Goal: Complete application form

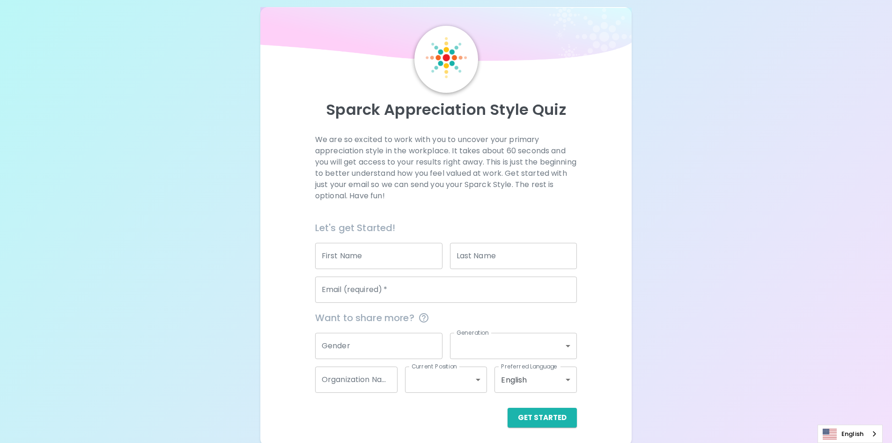
scroll to position [15, 0]
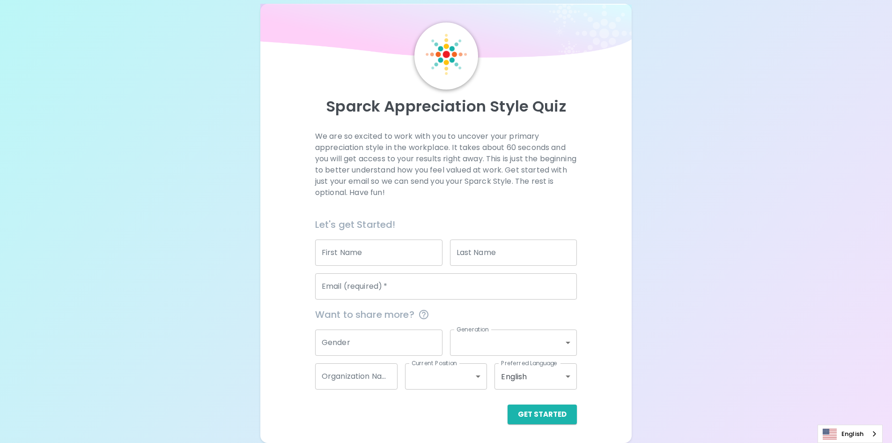
click at [401, 255] on input "First Name" at bounding box center [378, 252] width 127 height 26
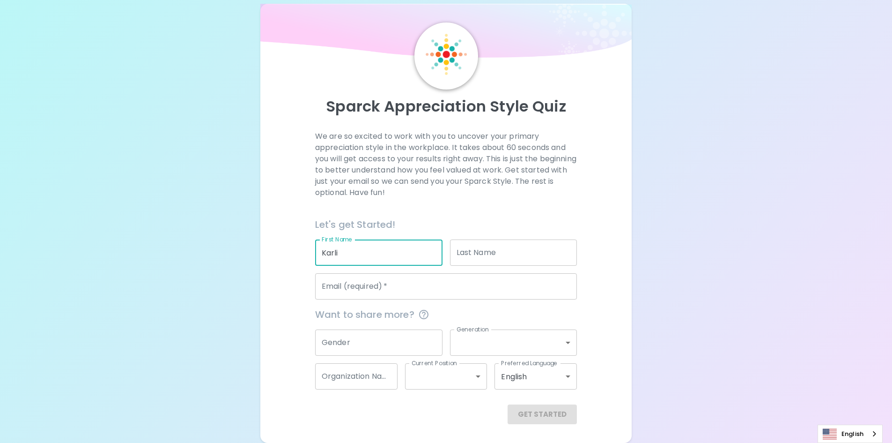
type input "Karli"
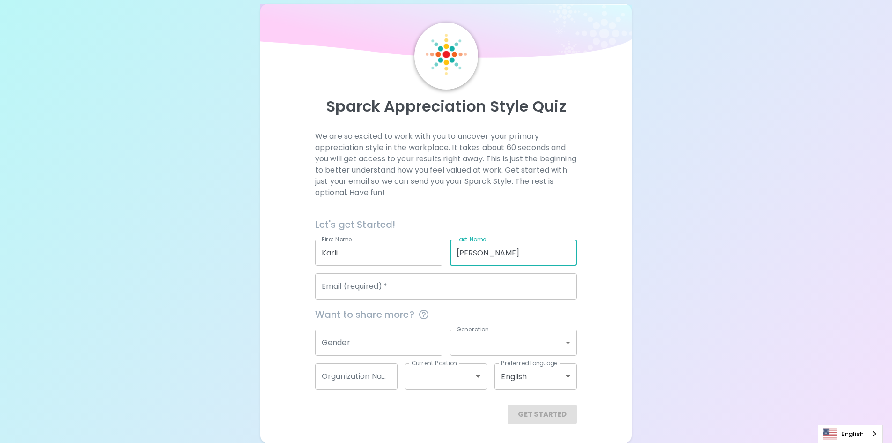
type input "[PERSON_NAME]"
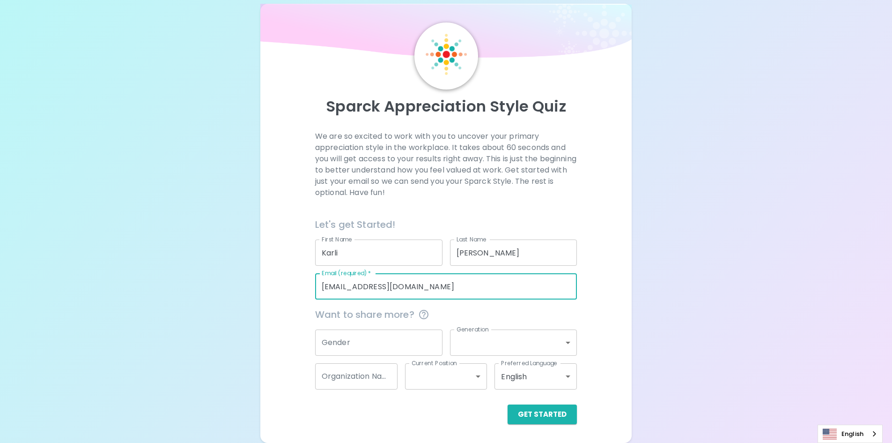
type input "[EMAIL_ADDRESS][DOMAIN_NAME]"
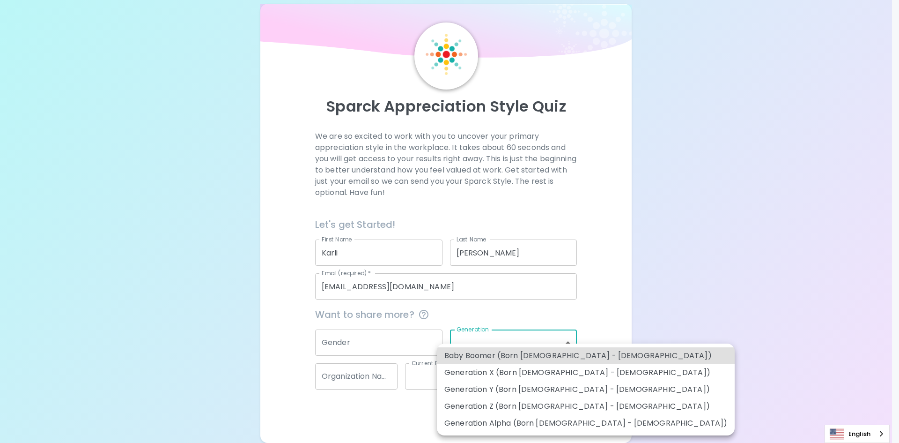
click at [533, 387] on li "Generation Y (Born [DEMOGRAPHIC_DATA] - [DEMOGRAPHIC_DATA])" at bounding box center [586, 389] width 298 height 17
type input "generation_y"
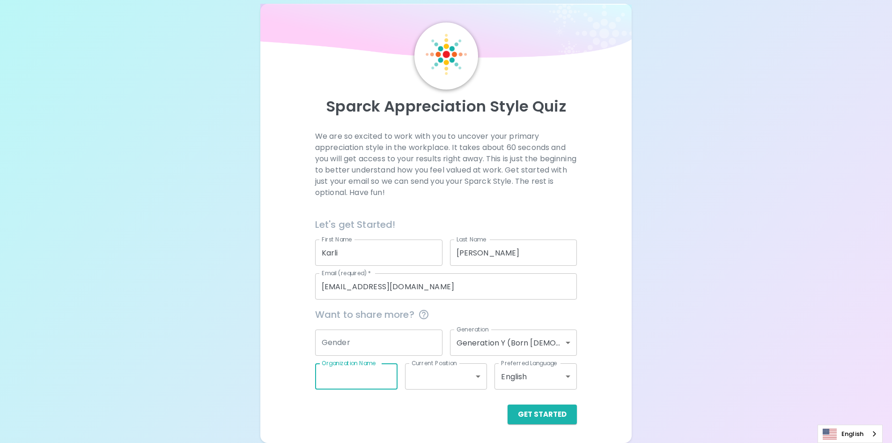
click at [379, 385] on input "Organization Name" at bounding box center [356, 376] width 82 height 26
click at [450, 377] on body "Sparck Appreciation Style Quiz We are so excited to work with you to uncover yo…" at bounding box center [446, 214] width 892 height 458
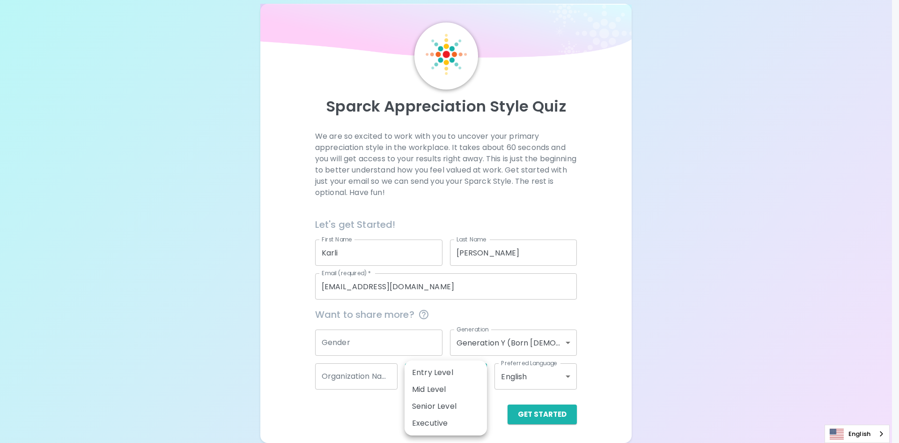
click at [636, 358] on div at bounding box center [449, 221] width 899 height 443
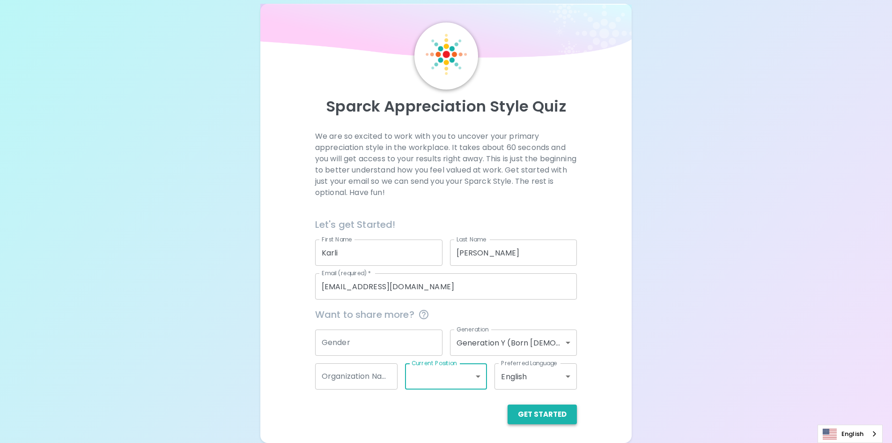
click at [538, 407] on button "Get Started" at bounding box center [542, 414] width 69 height 20
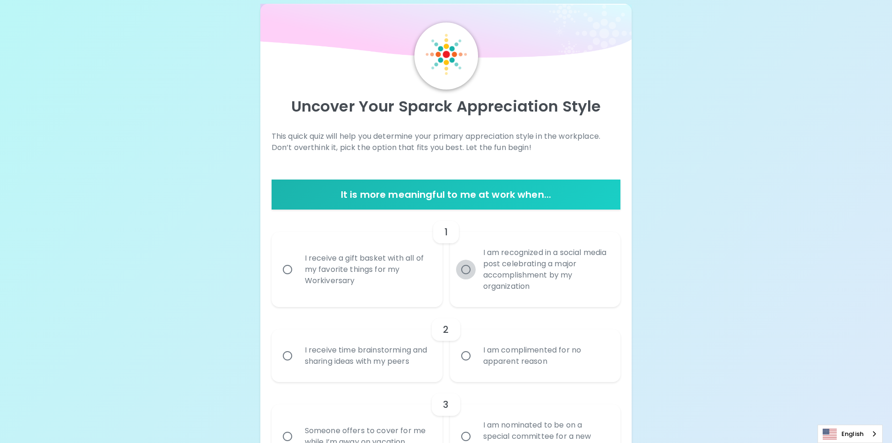
click at [472, 268] on input "I am recognized in a social media post celebrating a major accomplishment by my…" at bounding box center [466, 269] width 20 height 20
radio input "true"
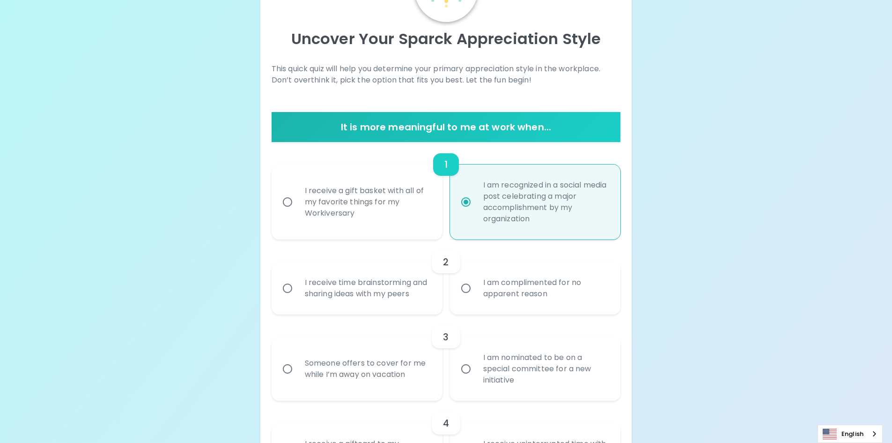
scroll to position [90, 0]
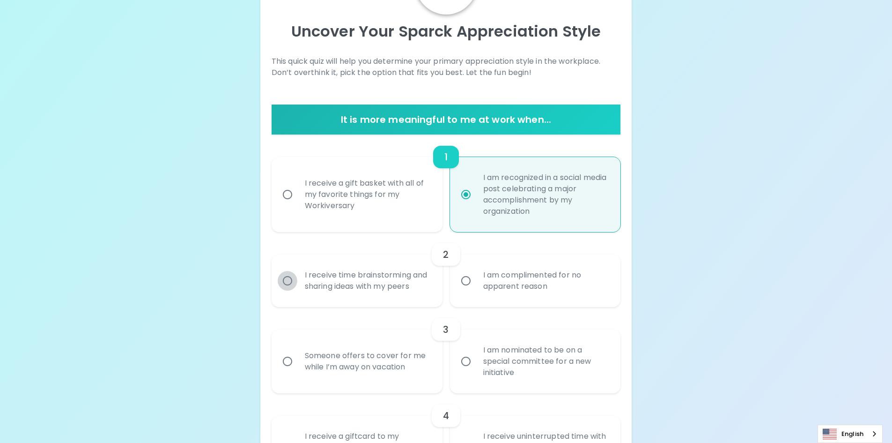
click at [286, 279] on input "I receive time brainstorming and sharing ideas with my peers" at bounding box center [288, 281] width 20 height 20
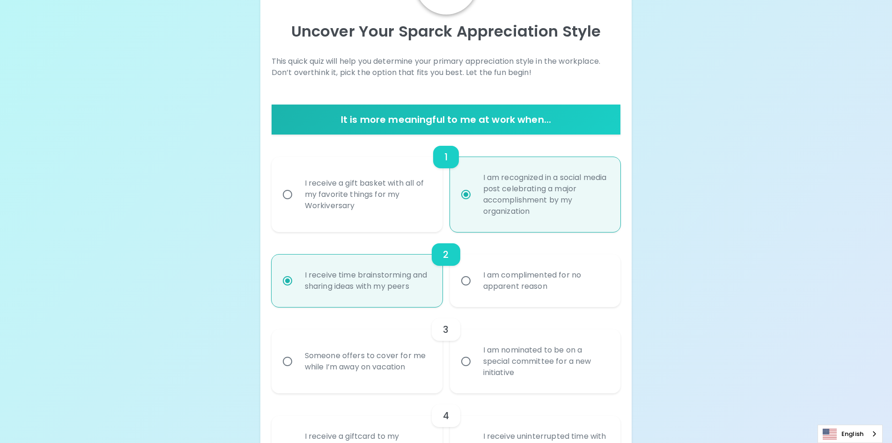
scroll to position [165, 0]
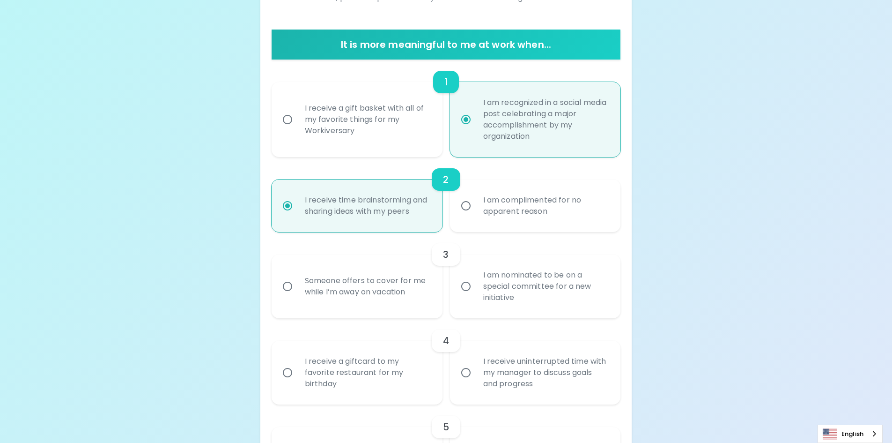
radio input "true"
click at [288, 284] on input "Someone offers to cover for me while I’m away on vacation" at bounding box center [288, 286] width 20 height 20
radio input "false"
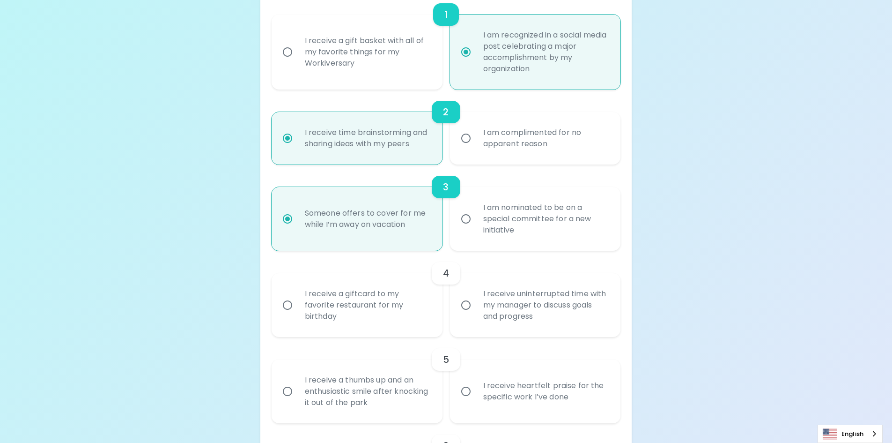
scroll to position [240, 0]
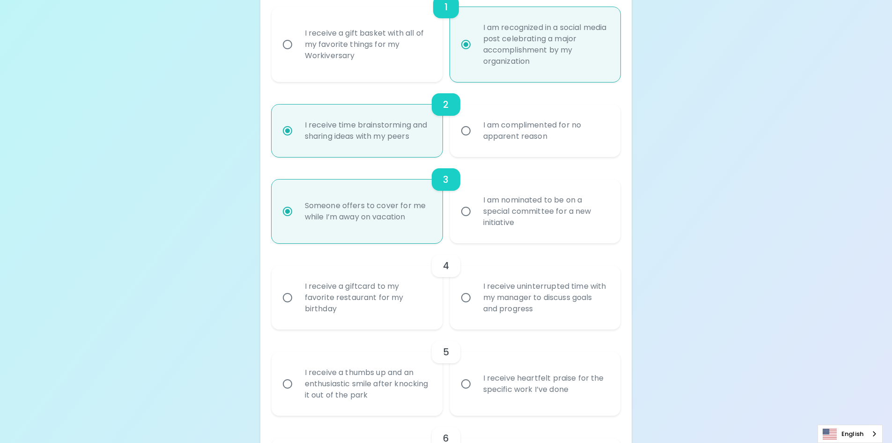
radio input "true"
click at [287, 299] on input "I receive a giftcard to my favorite restaurant for my birthday" at bounding box center [288, 298] width 20 height 20
radio input "false"
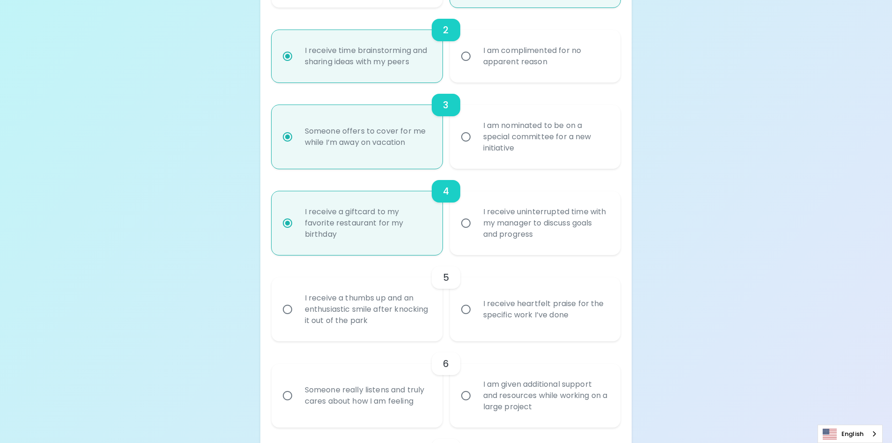
scroll to position [315, 0]
radio input "true"
click at [467, 309] on input "I receive heartfelt praise for the specific work I’ve done" at bounding box center [466, 309] width 20 height 20
radio input "false"
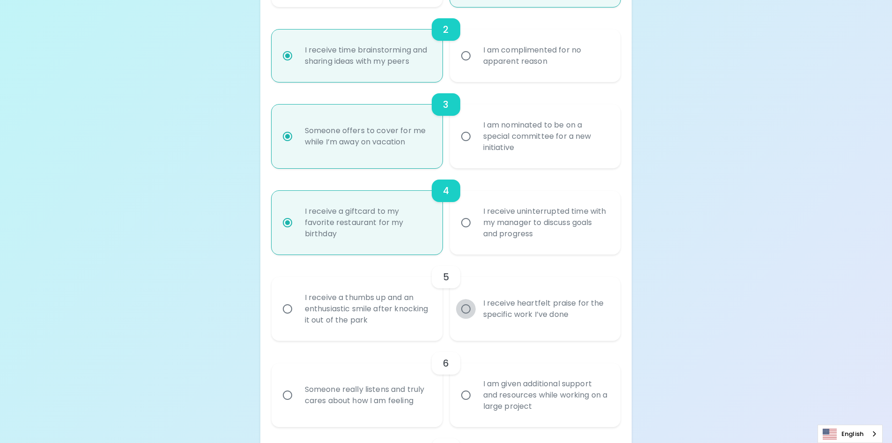
radio input "false"
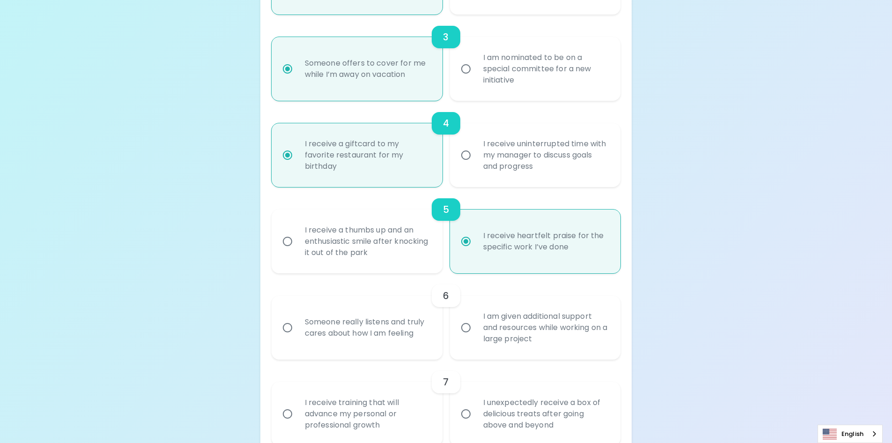
scroll to position [390, 0]
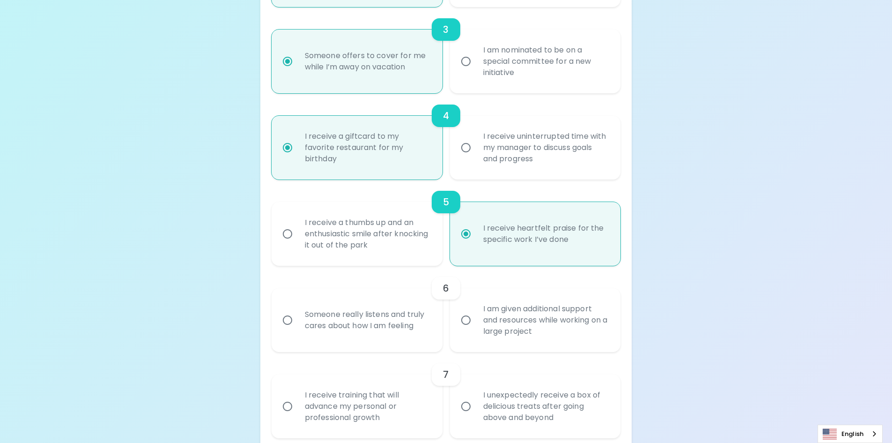
click at [288, 318] on input "Someone really listens and truly cares about how I am feeling" at bounding box center [288, 320] width 20 height 20
radio input "false"
radio input "true"
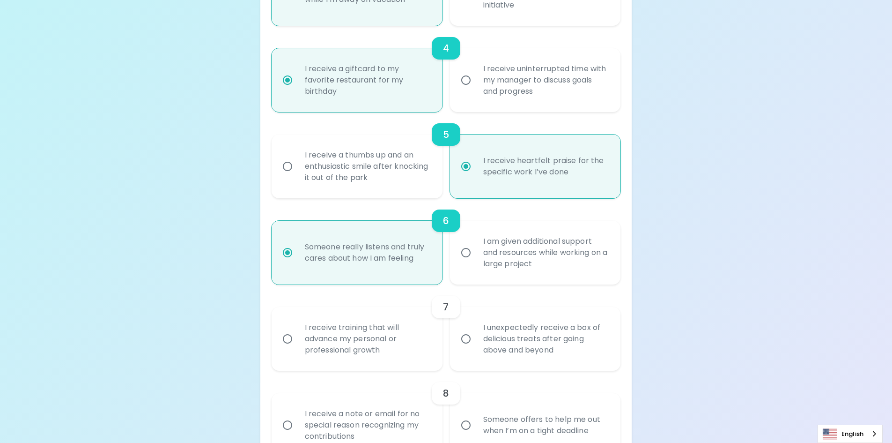
scroll to position [465, 0]
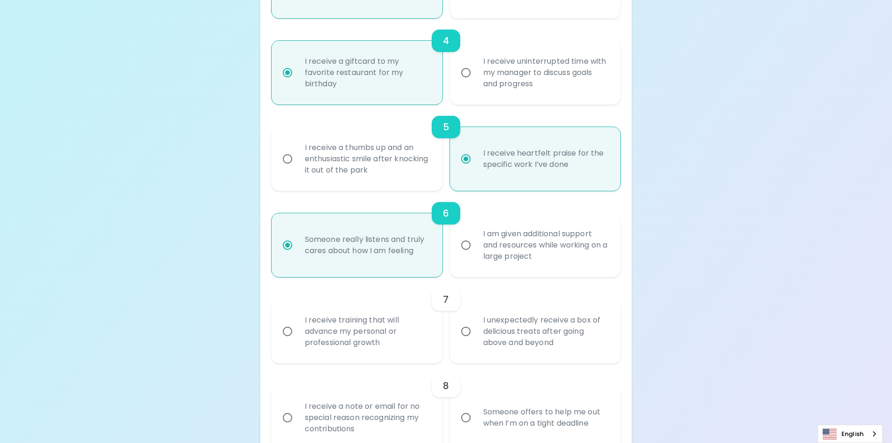
radio input "true"
click at [289, 333] on input "I receive training that will advance my personal or professional growth" at bounding box center [288, 331] width 20 height 20
radio input "false"
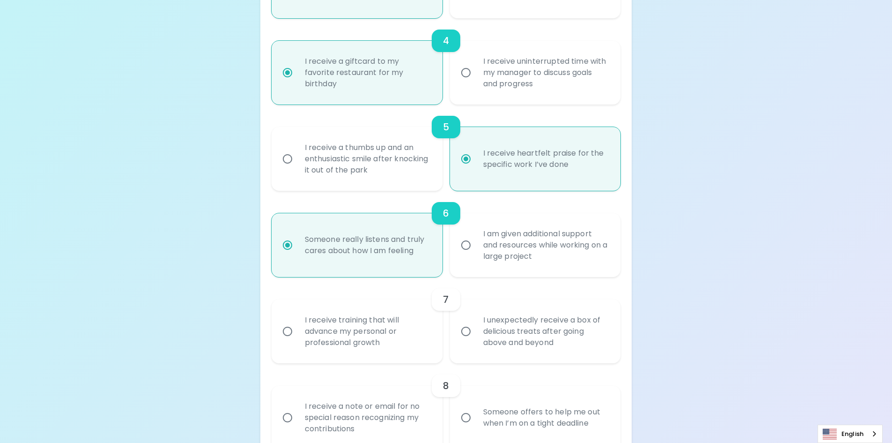
radio input "false"
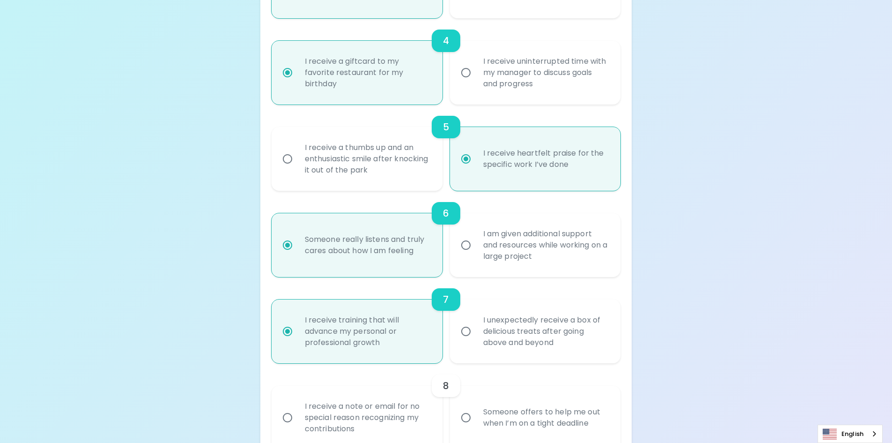
scroll to position [540, 0]
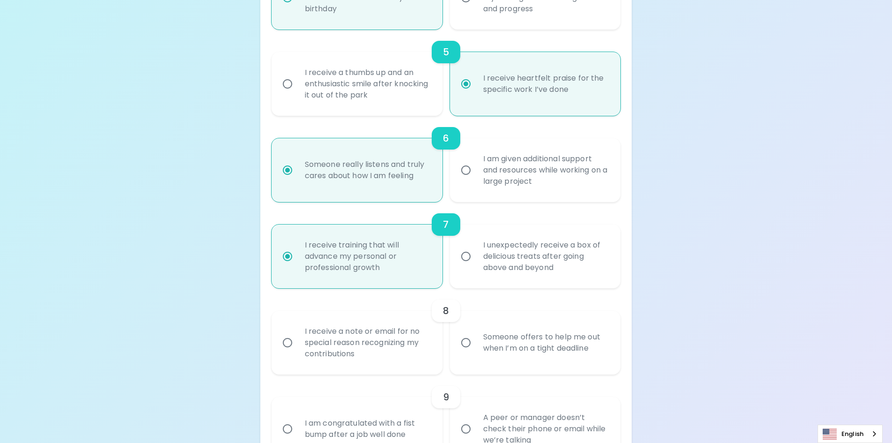
radio input "true"
click at [465, 344] on input "Someone offers to help me out when I’m on a tight deadline" at bounding box center [466, 343] width 20 height 20
radio input "false"
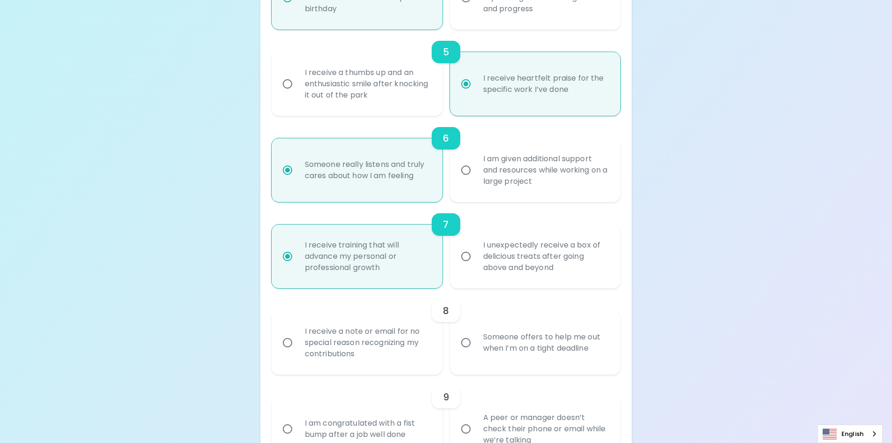
radio input "false"
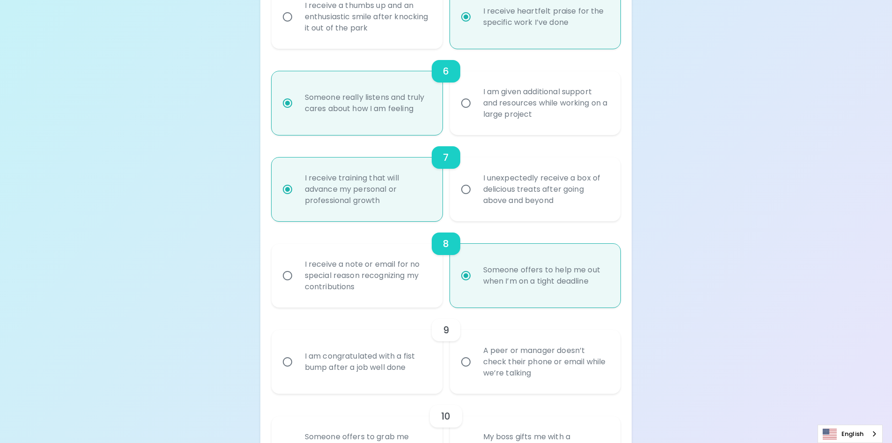
scroll to position [615, 0]
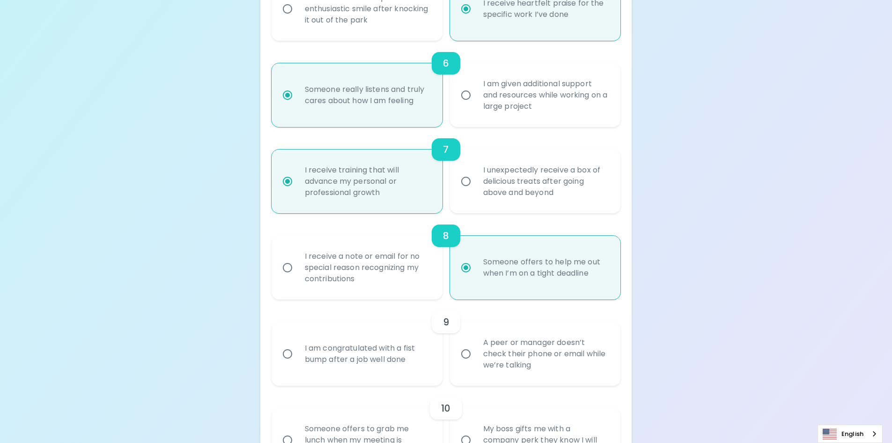
radio input "true"
click at [464, 352] on input "A peer or manager doesn’t check their phone or email while we’re talking" at bounding box center [466, 354] width 20 height 20
radio input "false"
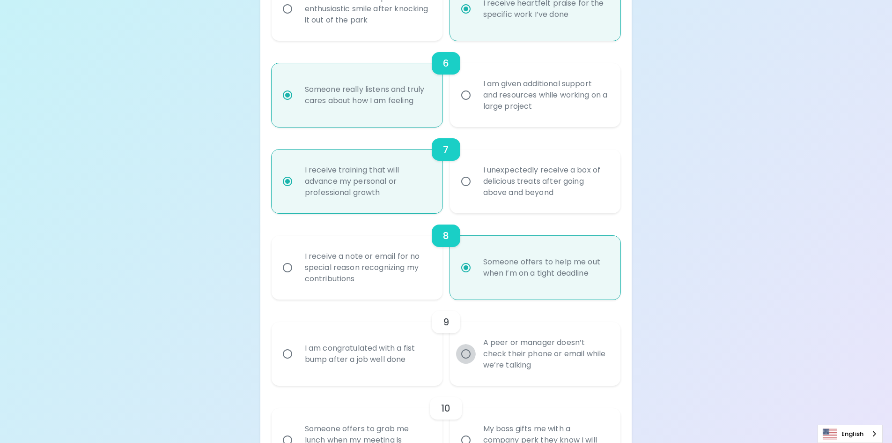
radio input "false"
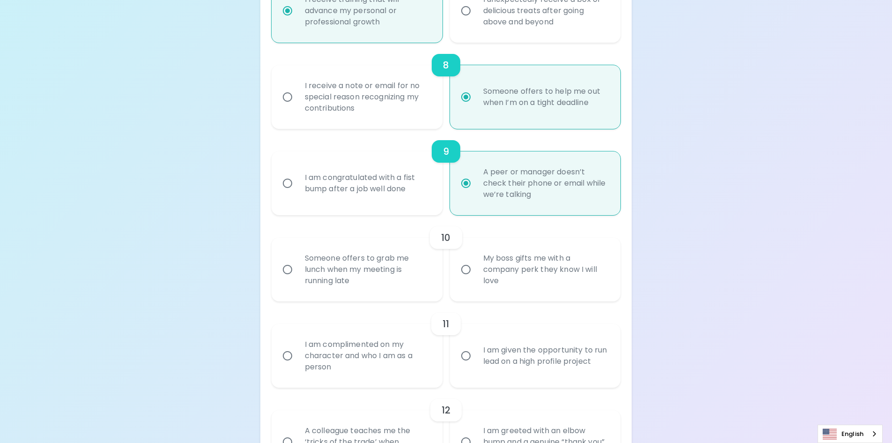
scroll to position [792, 0]
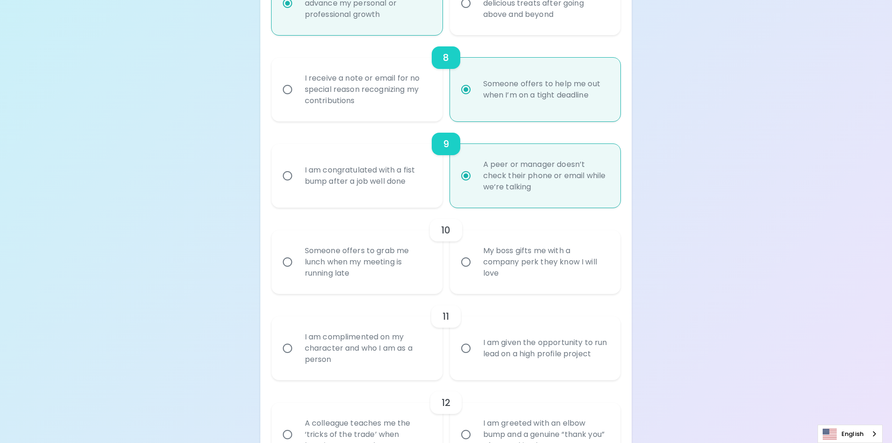
radio input "true"
click at [287, 260] on input "Someone offers to grab me lunch when my meeting is running late" at bounding box center [288, 262] width 20 height 20
radio input "false"
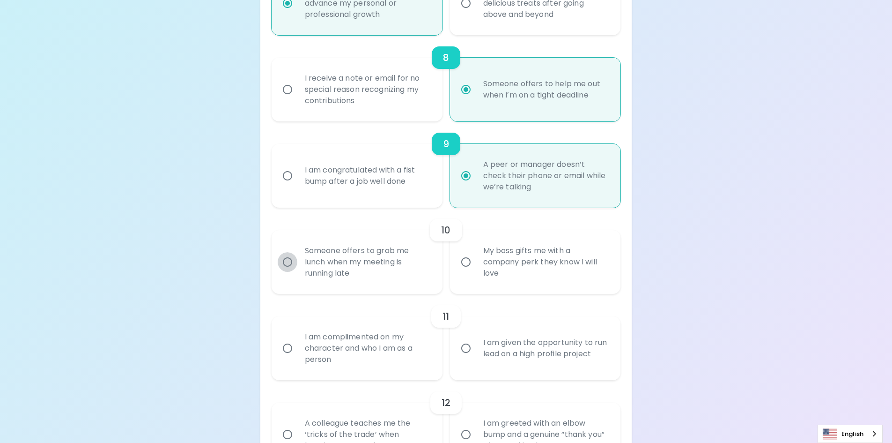
radio input "false"
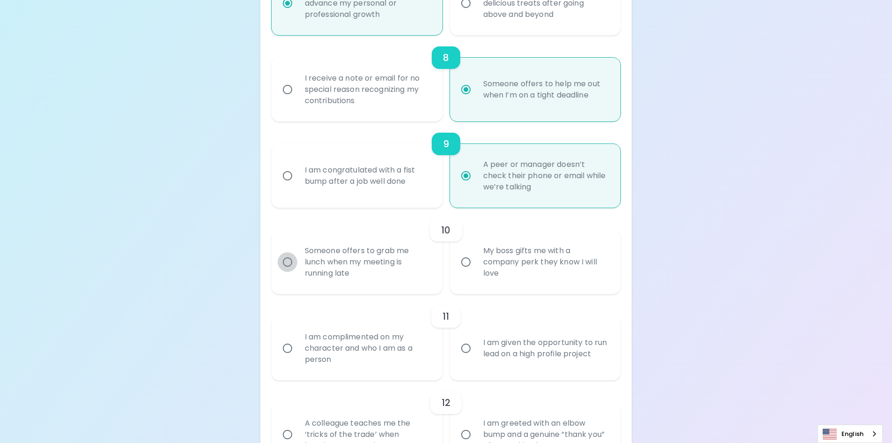
radio input "false"
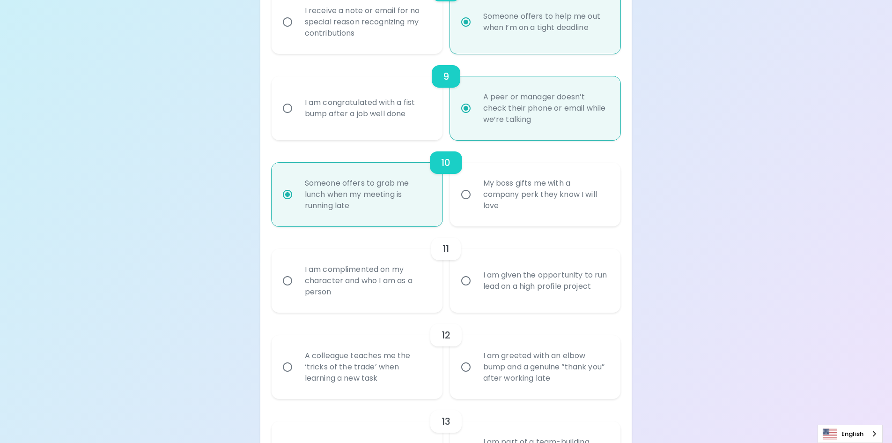
scroll to position [867, 0]
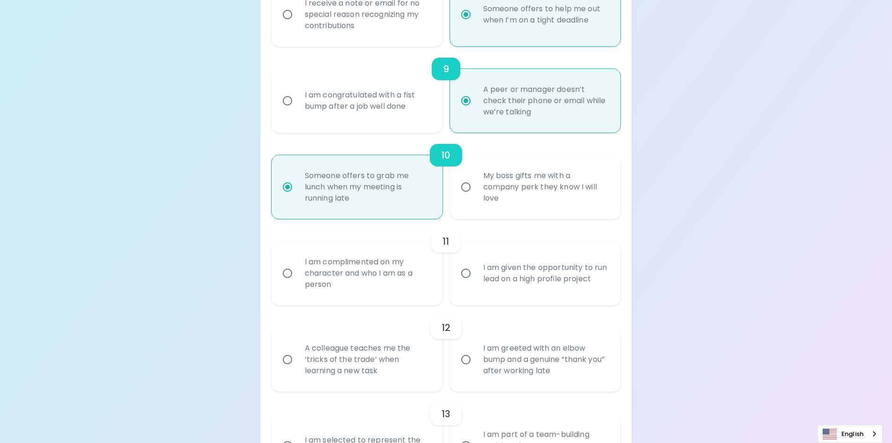
click at [285, 276] on input "I am complimented on my character and who I am as a person" at bounding box center [288, 273] width 20 height 20
radio input "false"
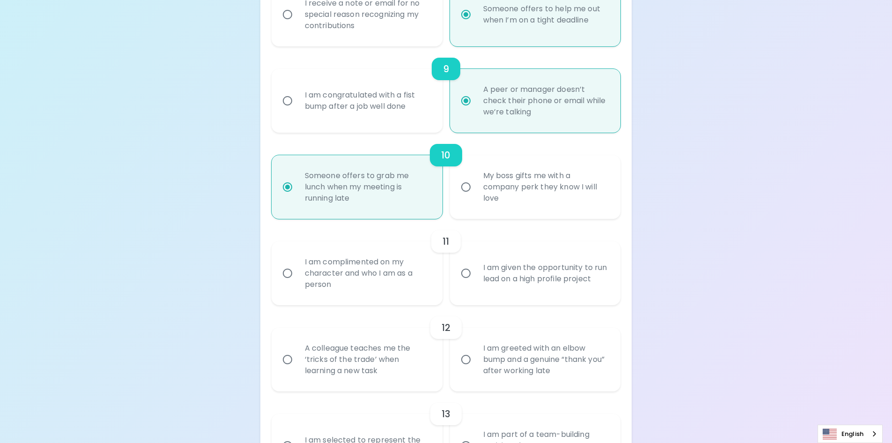
radio input "false"
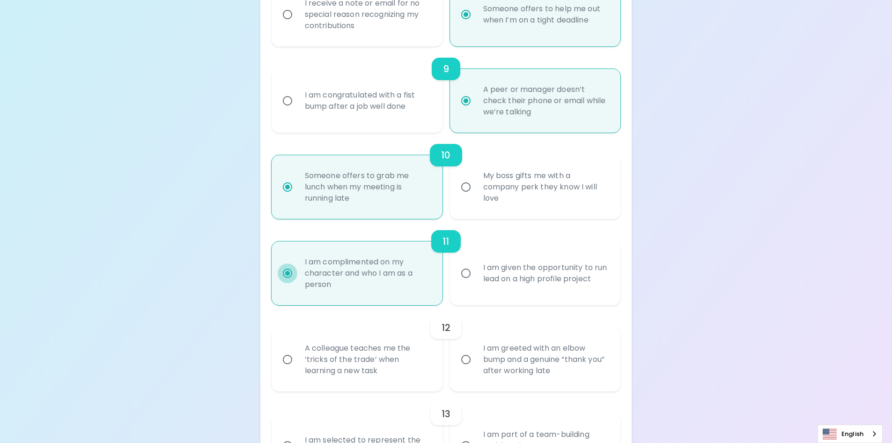
radio input "true"
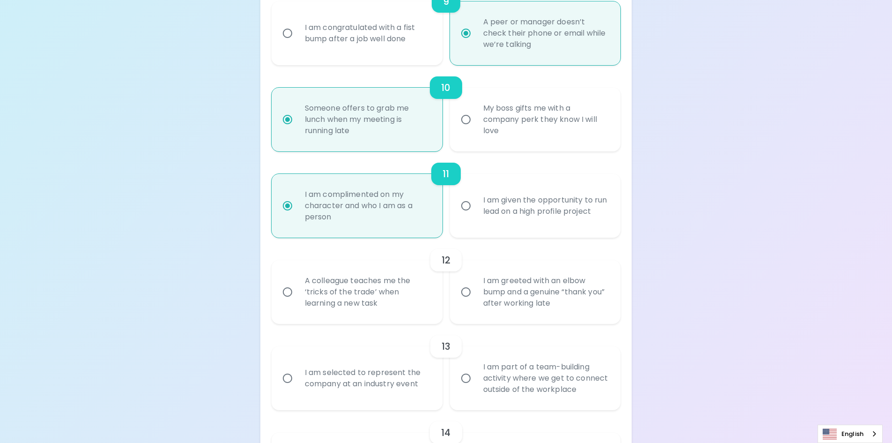
scroll to position [942, 0]
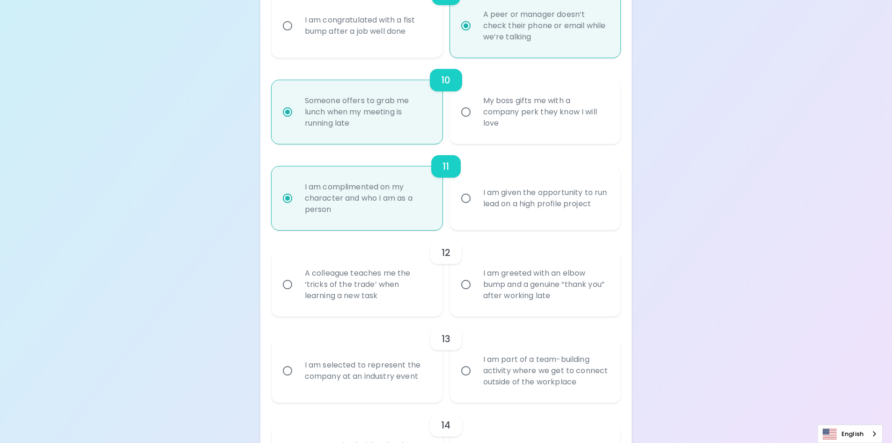
radio input "true"
click at [470, 284] on input "I am greeted with an elbow bump and a genuine “thank you” after working late" at bounding box center [466, 284] width 20 height 20
radio input "false"
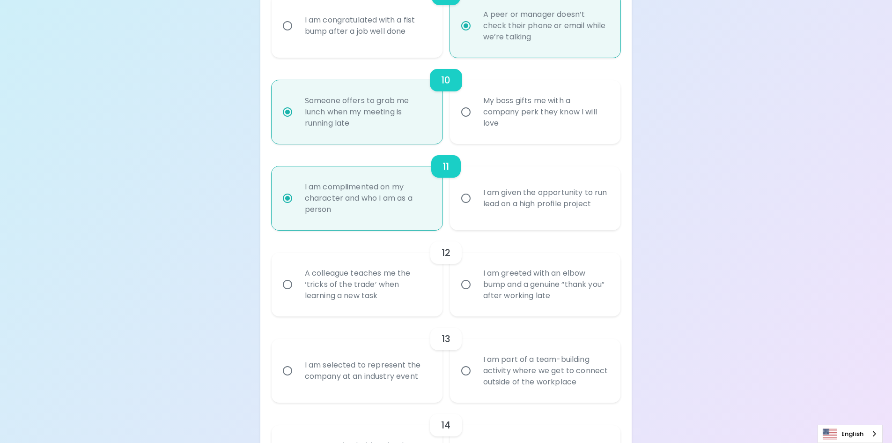
radio input "false"
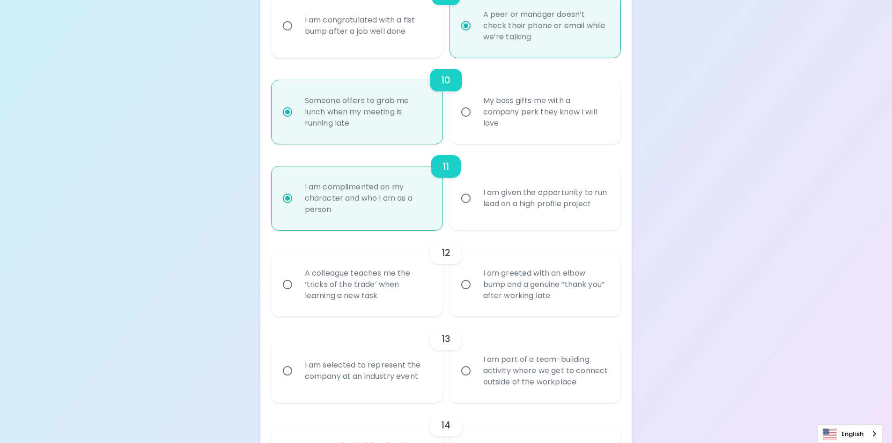
radio input "false"
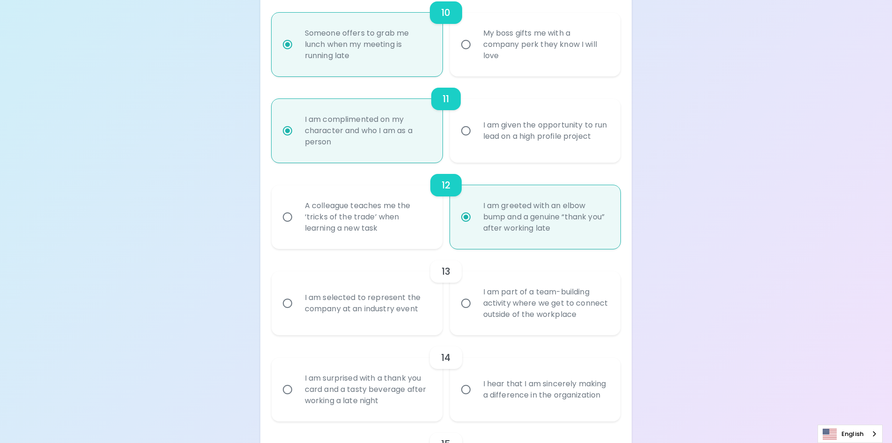
scroll to position [1017, 0]
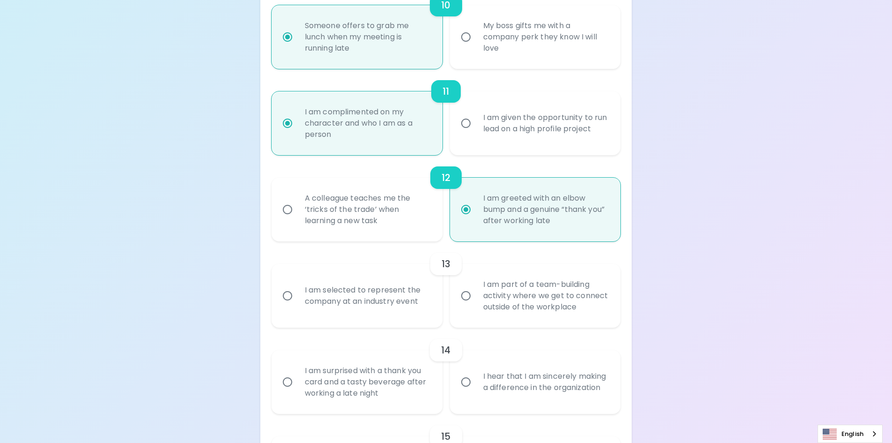
radio input "true"
click at [374, 294] on div "I am selected to represent the company at an industry event" at bounding box center [367, 295] width 140 height 45
click at [467, 297] on input "I am part of a team-building activity where we get to connect outside of the wo…" at bounding box center [466, 296] width 20 height 20
radio input "false"
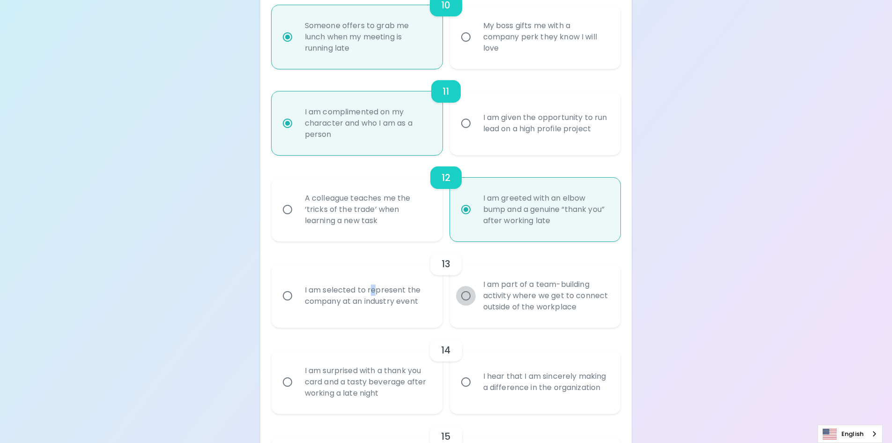
radio input "false"
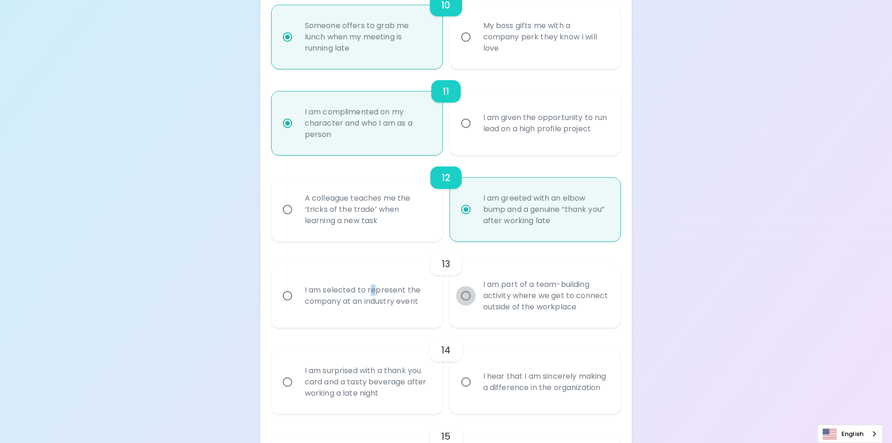
radio input "false"
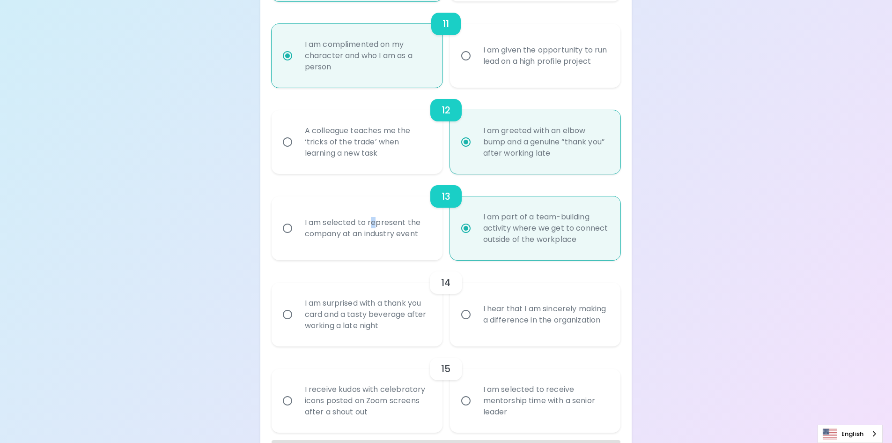
scroll to position [1092, 0]
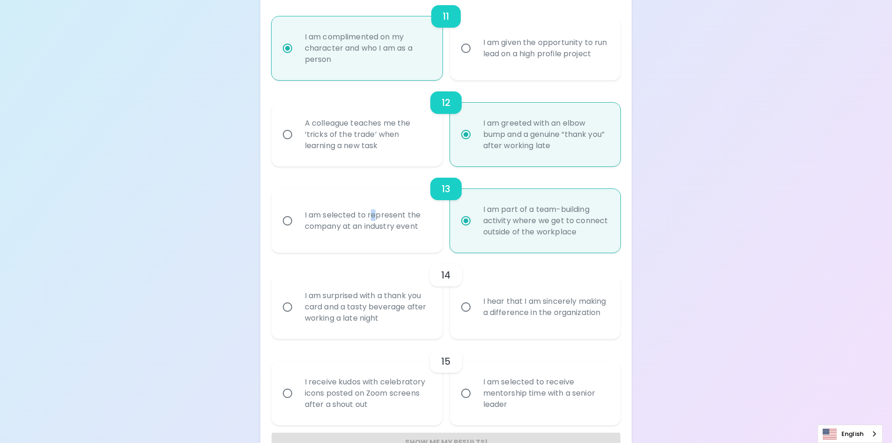
radio input "true"
click at [288, 308] on input "I am surprised with a thank you card and a tasty beverage after working a late …" at bounding box center [288, 307] width 20 height 20
radio input "false"
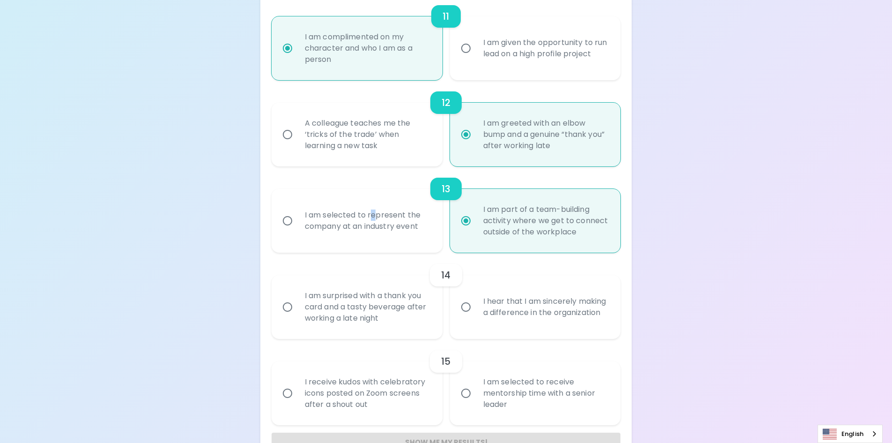
radio input "false"
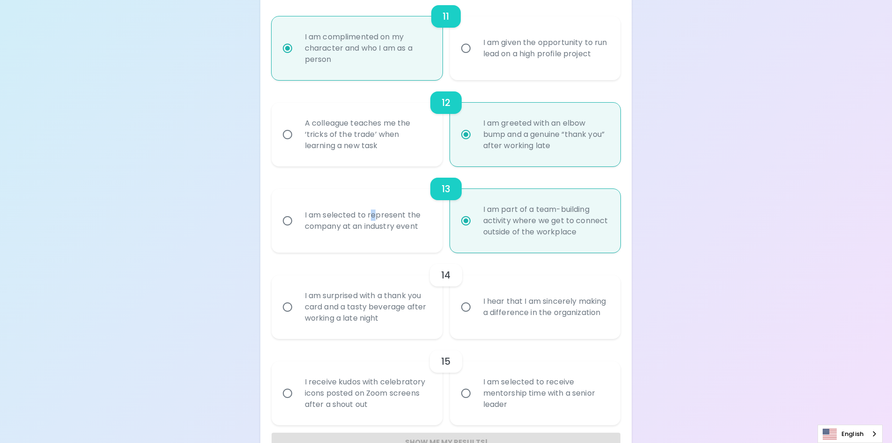
radio input "false"
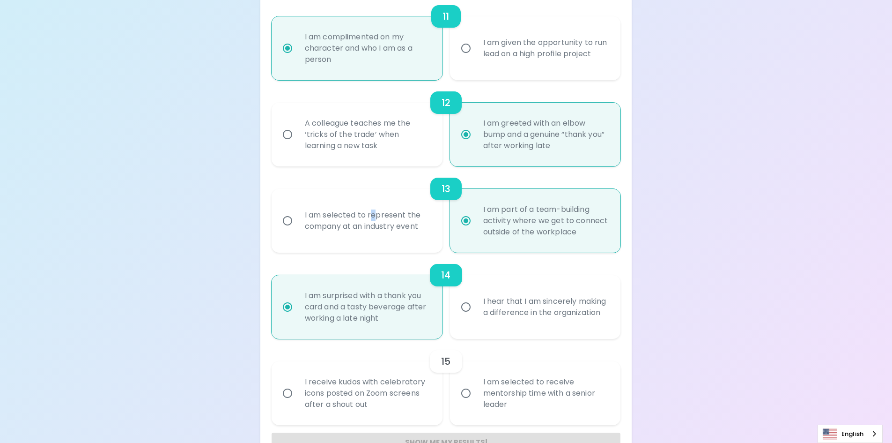
scroll to position [1120, 0]
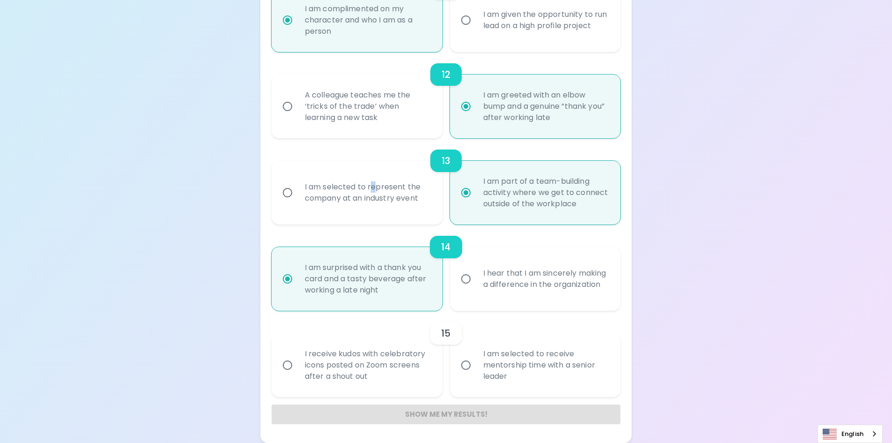
radio input "true"
click at [291, 364] on input "I receive kudos with celebratory icons posted on Zoom screens after a shout out" at bounding box center [288, 365] width 20 height 20
radio input "false"
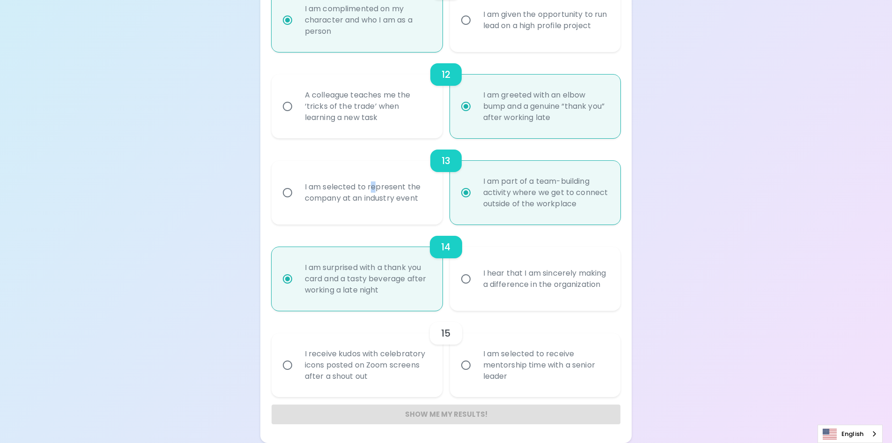
radio input "false"
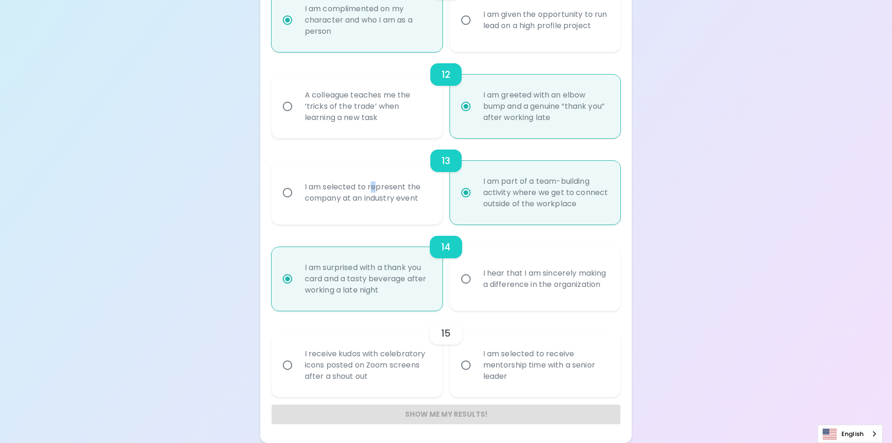
radio input "false"
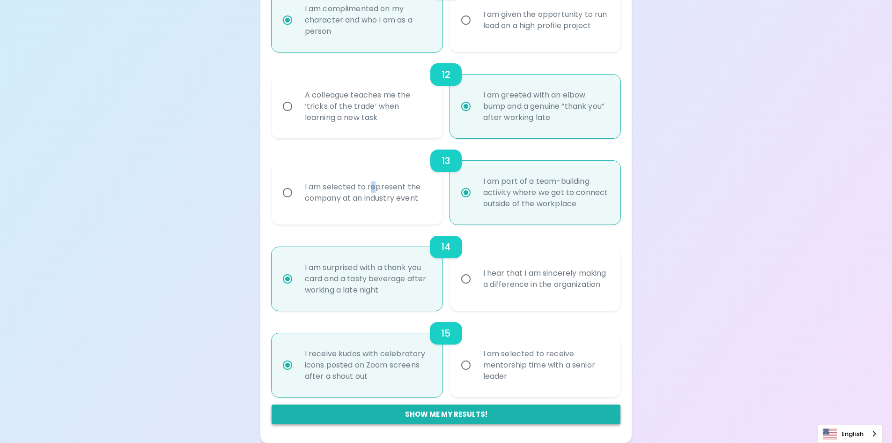
radio input "true"
drag, startPoint x: 467, startPoint y: 413, endPoint x: 469, endPoint y: 407, distance: 6.2
click at [467, 412] on button "Show me my results!" at bounding box center [446, 414] width 349 height 20
radio input "false"
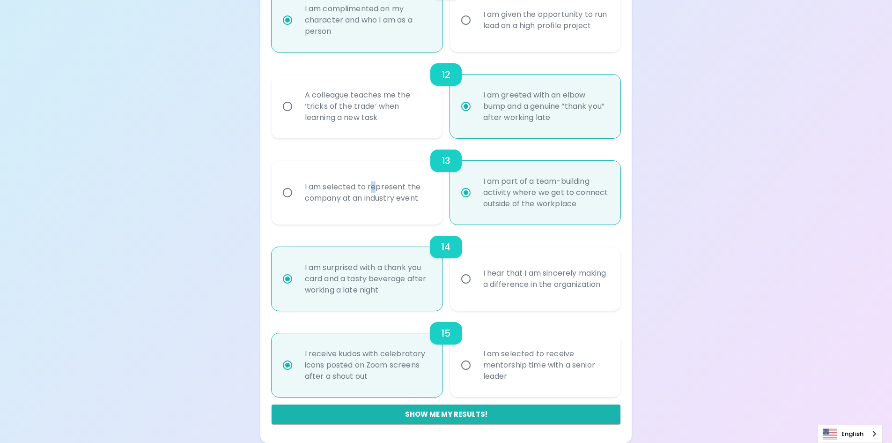
radio input "false"
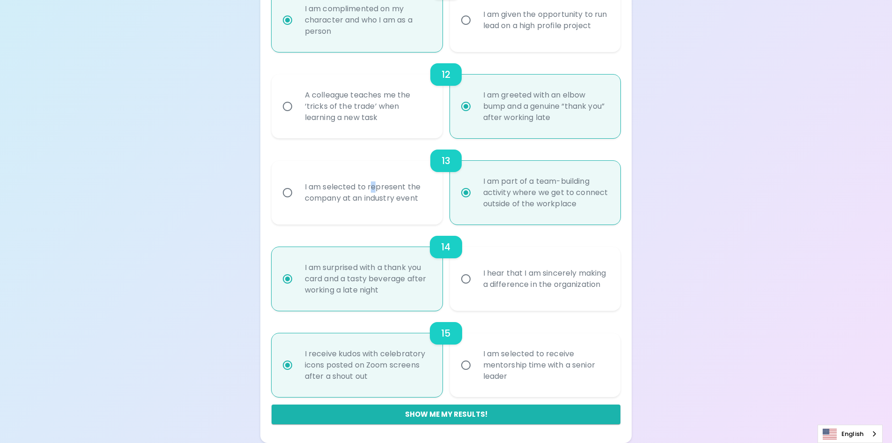
radio input "false"
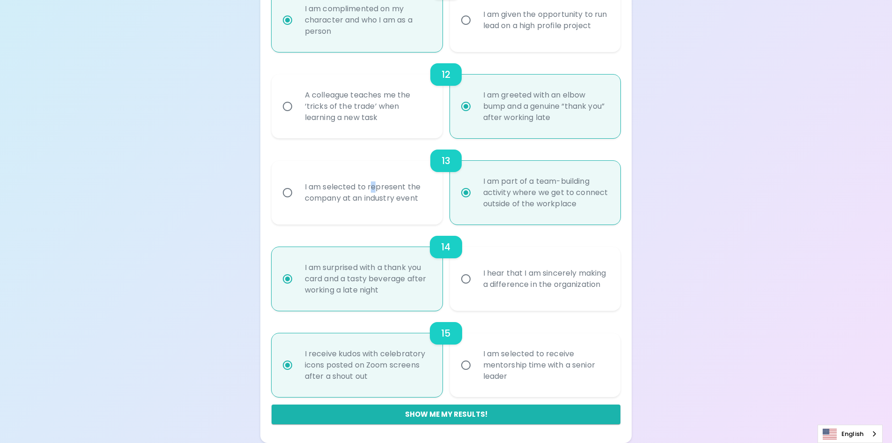
radio input "false"
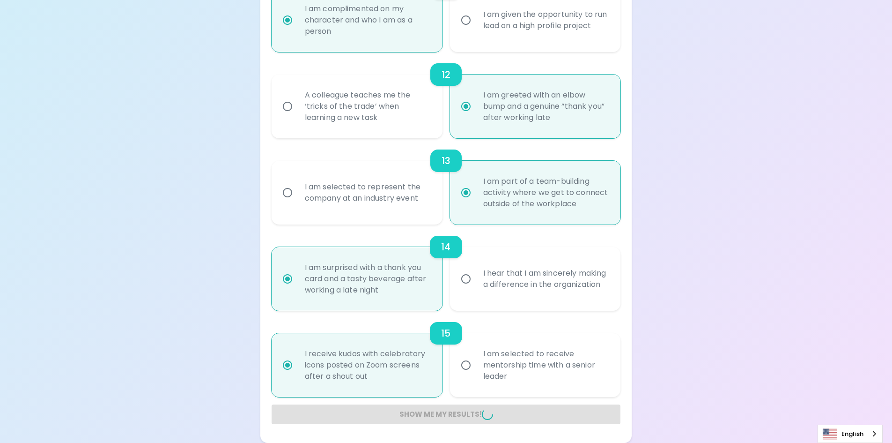
drag, startPoint x: 469, startPoint y: 407, endPoint x: 474, endPoint y: 405, distance: 5.5
click at [474, 405] on div "Show me my results!" at bounding box center [446, 414] width 349 height 20
radio input "false"
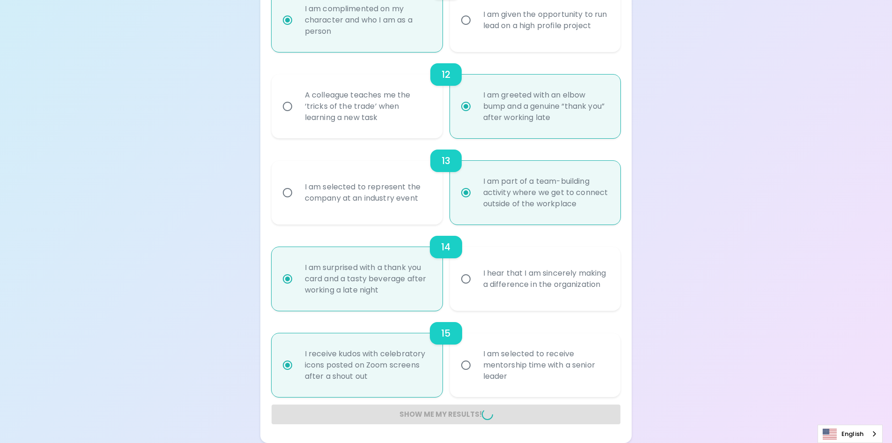
radio input "false"
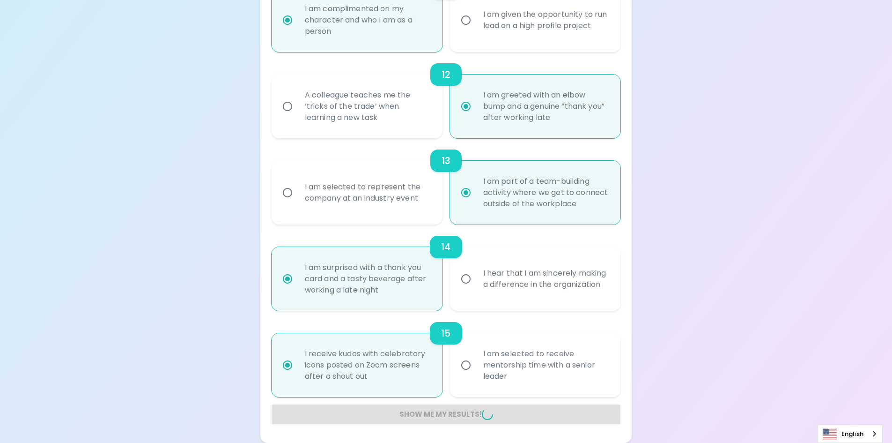
radio input "false"
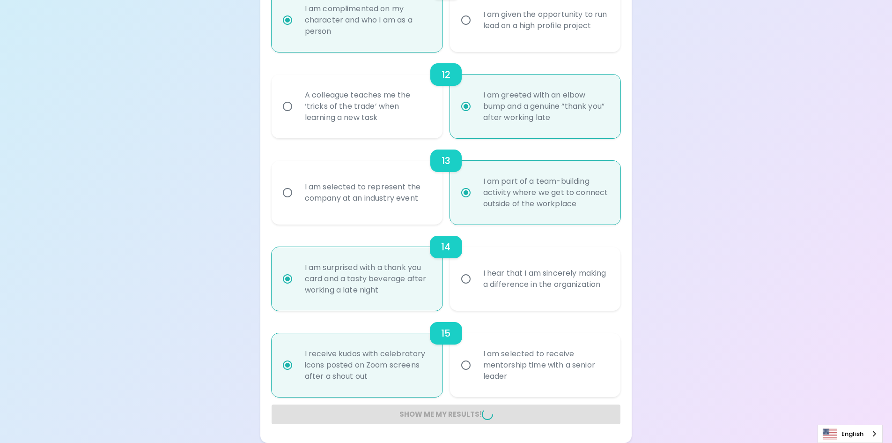
radio input "false"
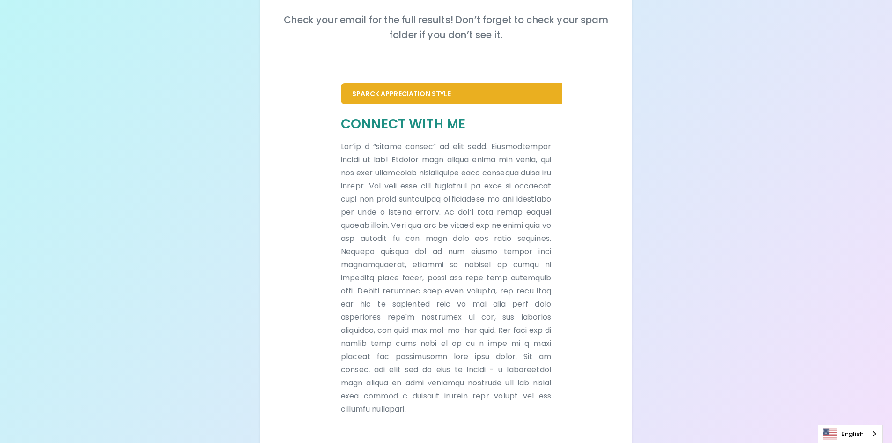
scroll to position [148, 0]
